Goal: Transaction & Acquisition: Obtain resource

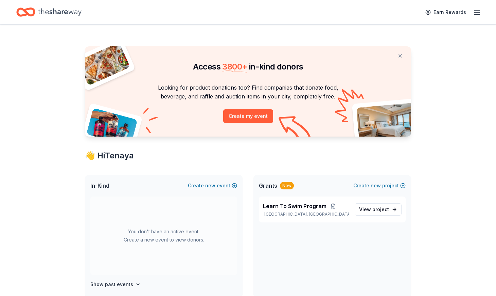
click at [480, 13] on icon "button" at bounding box center [477, 12] width 8 height 8
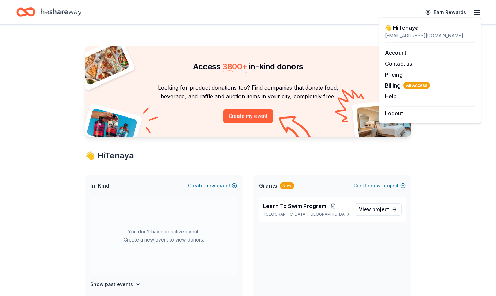
click at [454, 188] on div "Access 3800 + in-kind donors Looking for product donations too? Find companies …" at bounding box center [248, 267] width 496 height 487
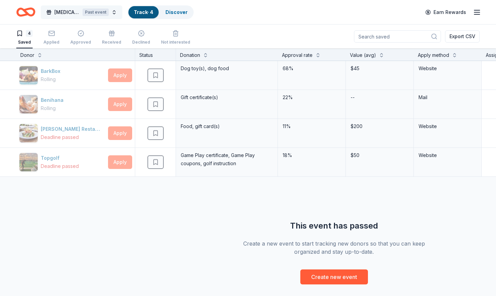
click at [111, 13] on button "Drowning Prevention Heroes Charity Event Past event" at bounding box center [82, 12] width 82 height 14
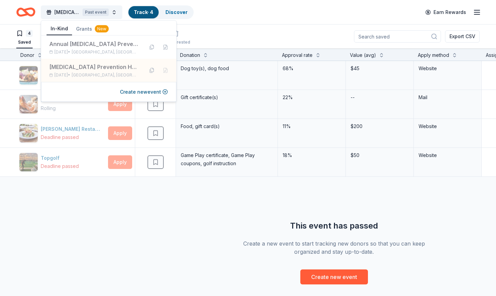
click at [85, 27] on button "Grants New" at bounding box center [92, 29] width 41 height 12
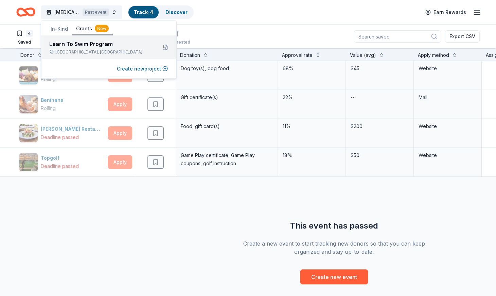
click at [75, 48] on div "Learn To Swim Program" at bounding box center [100, 44] width 103 height 8
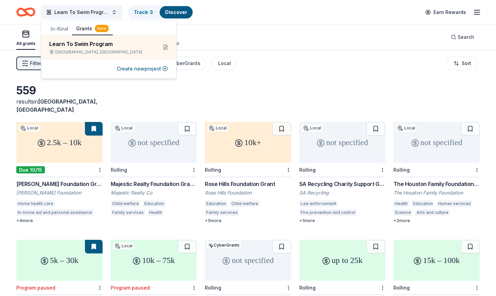
click at [294, 18] on div "Learn To Swim Program Track · 3 Discover Earn Rewards" at bounding box center [248, 12] width 464 height 16
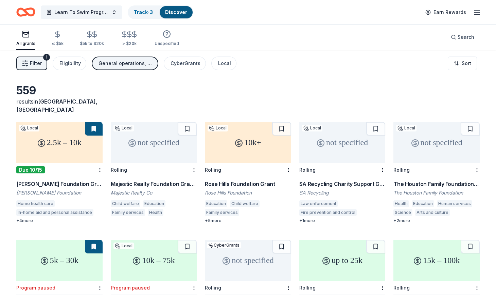
click at [58, 148] on div "2.5k – 10k" at bounding box center [59, 142] width 86 height 41
click at [27, 66] on icon "button" at bounding box center [25, 63] width 7 height 7
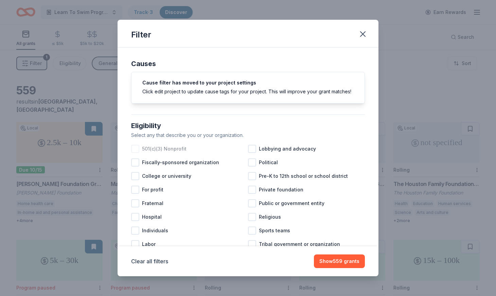
click at [135, 148] on div at bounding box center [135, 149] width 8 height 8
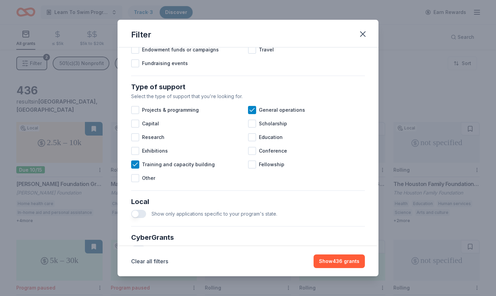
scroll to position [333, 0]
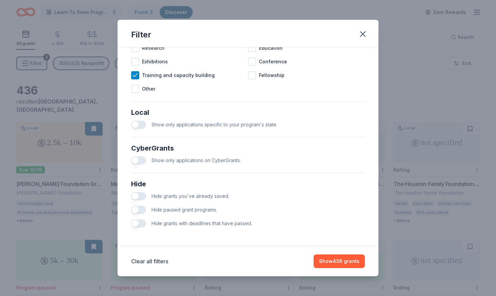
click at [138, 209] on button "button" at bounding box center [138, 209] width 15 height 8
click at [137, 223] on button "button" at bounding box center [138, 223] width 15 height 8
click at [135, 125] on button "button" at bounding box center [138, 124] width 15 height 8
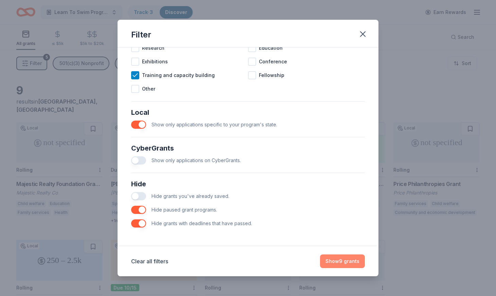
click at [347, 259] on button "Show 9 grants" at bounding box center [342, 261] width 45 height 14
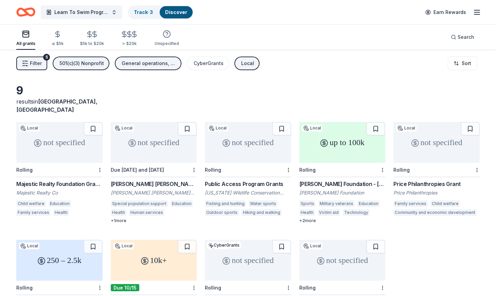
click at [51, 147] on div "not specified" at bounding box center [59, 142] width 86 height 41
click at [162, 147] on div "not specified" at bounding box center [154, 142] width 86 height 41
click at [254, 147] on div "not specified" at bounding box center [248, 142] width 86 height 41
click at [357, 147] on div "up to 100k" at bounding box center [343, 142] width 86 height 41
click at [428, 145] on div "not specified" at bounding box center [437, 142] width 86 height 41
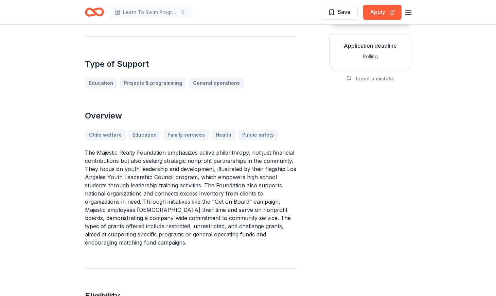
scroll to position [120, 0]
click at [380, 14] on button "Apply" at bounding box center [383, 12] width 38 height 15
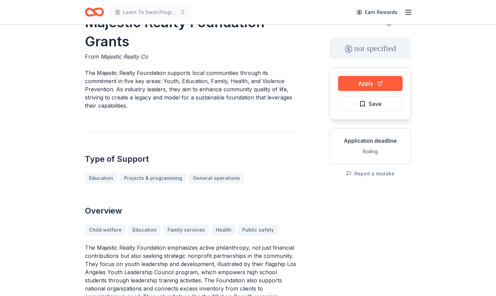
scroll to position [26, 0]
